Goal: Task Accomplishment & Management: Use online tool/utility

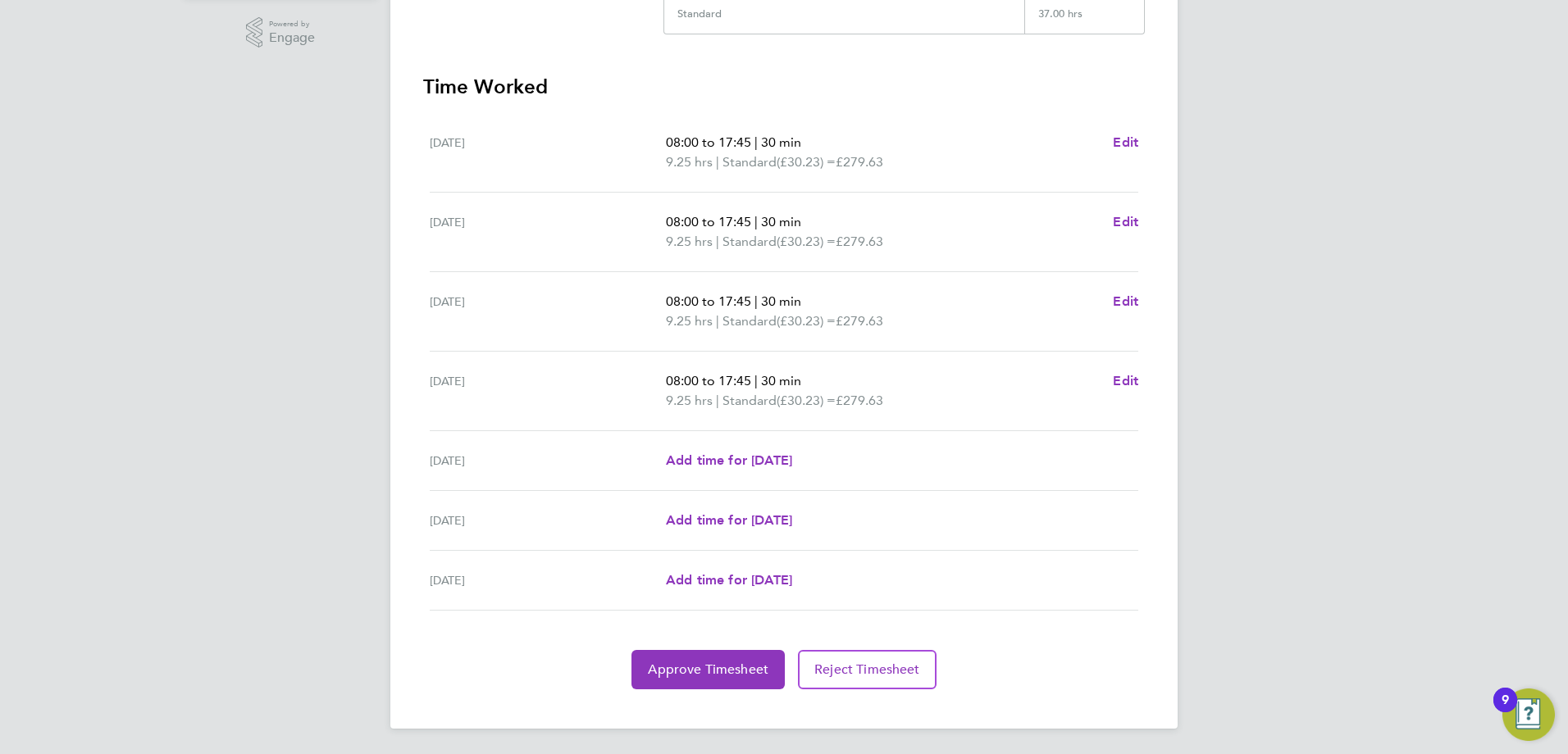
scroll to position [411, 0]
click at [728, 647] on section "Time Worked Mon 04 Aug 08:00 to 17:45 | 30 min 9.25 hrs | Standard (£30.23) = £…" at bounding box center [784, 380] width 722 height 616
click at [730, 675] on span "Approve Timesheet" at bounding box center [708, 668] width 121 height 17
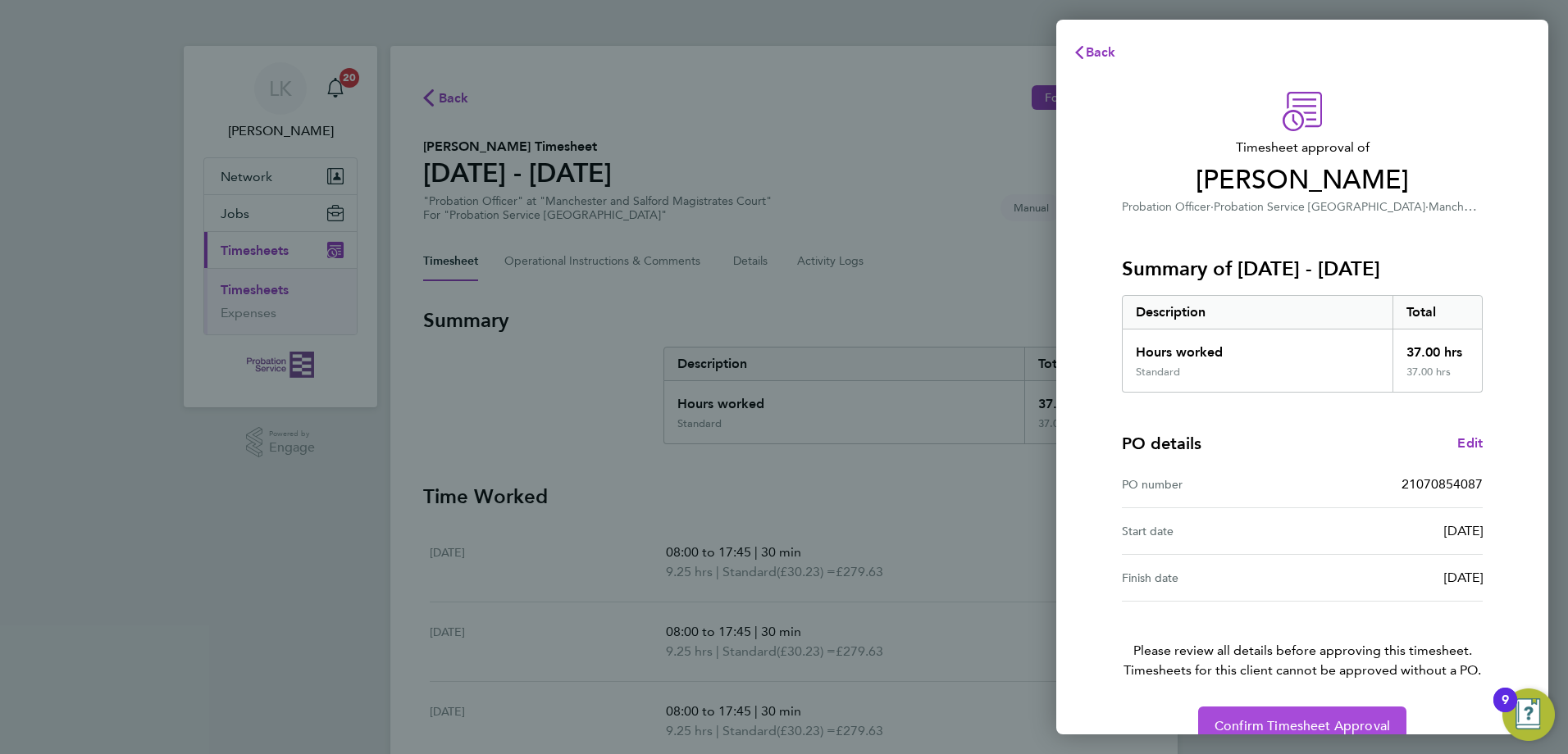
click at [1295, 718] on span "Confirm Timesheet Approval" at bounding box center [1301, 726] width 175 height 17
